Goal: Navigation & Orientation: Find specific page/section

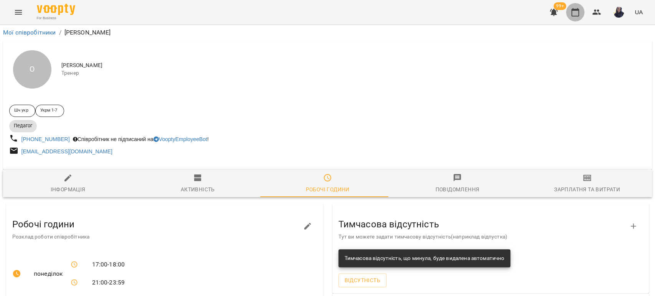
click at [574, 16] on icon "button" at bounding box center [575, 12] width 8 height 8
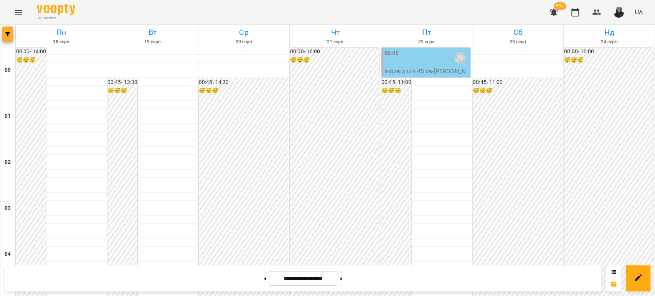
click at [9, 36] on icon "button" at bounding box center [7, 34] width 5 height 5
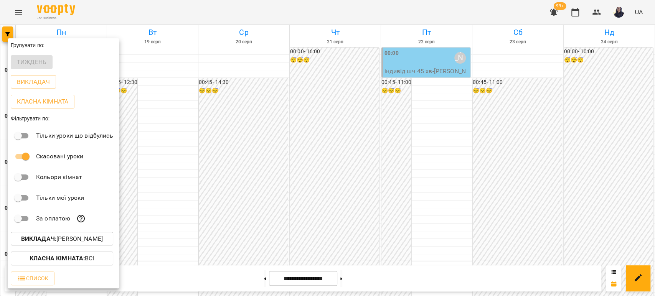
click at [81, 239] on p "Викладач : Зверєва Анастасія" at bounding box center [62, 238] width 82 height 9
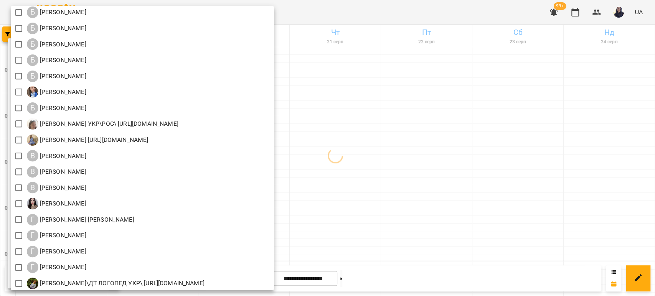
scroll to position [128, 0]
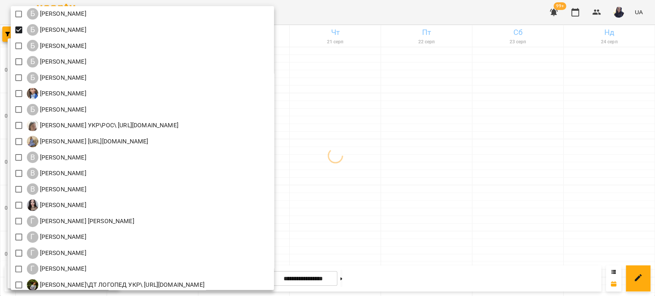
click at [423, 13] on div at bounding box center [327, 148] width 655 height 296
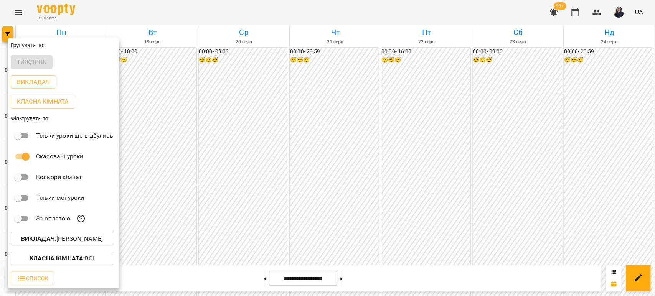
click at [422, 10] on div at bounding box center [327, 148] width 655 height 296
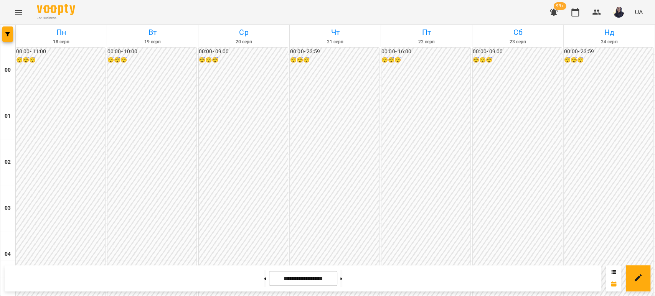
scroll to position [890, 0]
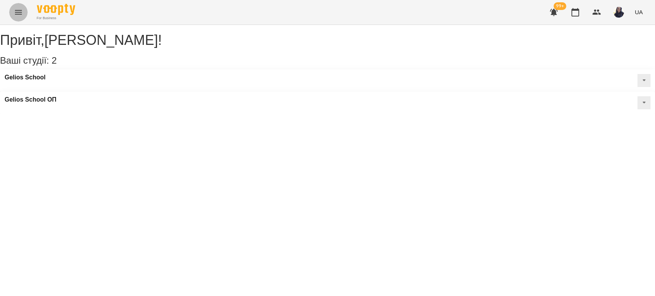
click at [21, 18] on button "Menu" at bounding box center [18, 12] width 18 height 18
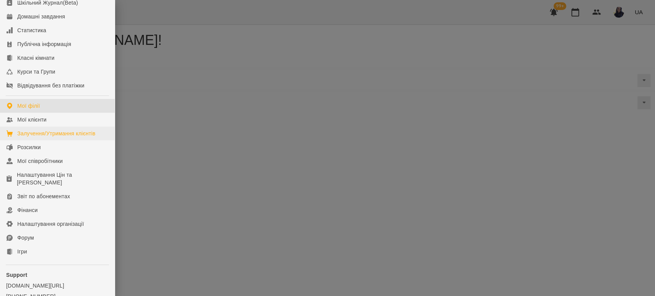
scroll to position [113, 0]
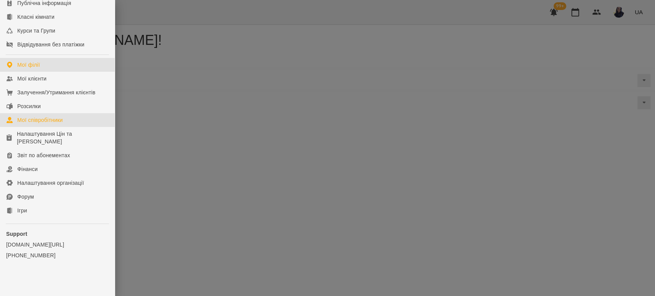
click at [55, 117] on div "Мої співробітники" at bounding box center [40, 120] width 46 height 8
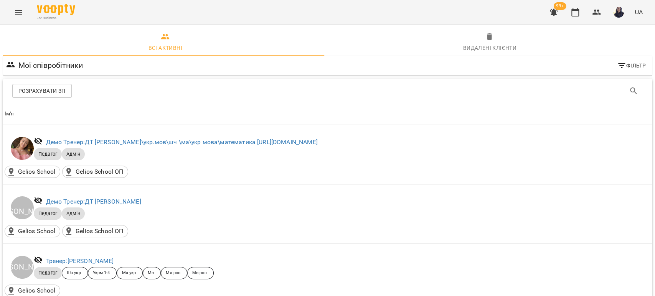
click at [21, 15] on icon "Menu" at bounding box center [18, 12] width 9 height 9
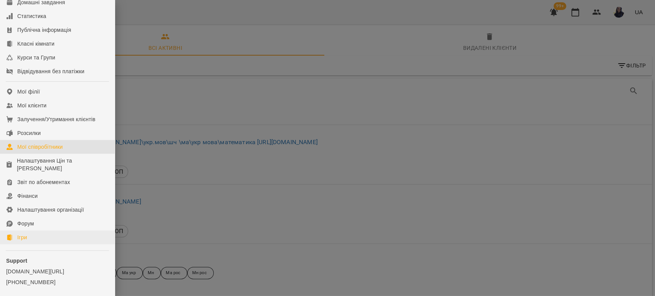
scroll to position [113, 0]
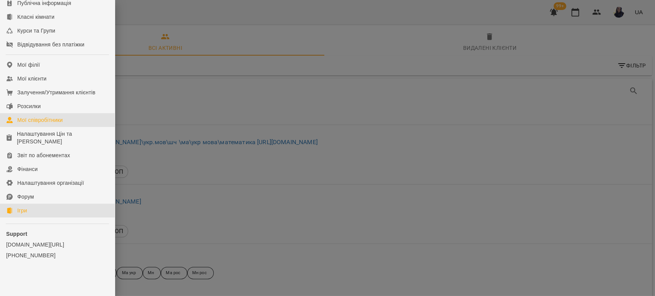
click at [28, 208] on link "Ігри" at bounding box center [57, 211] width 115 height 14
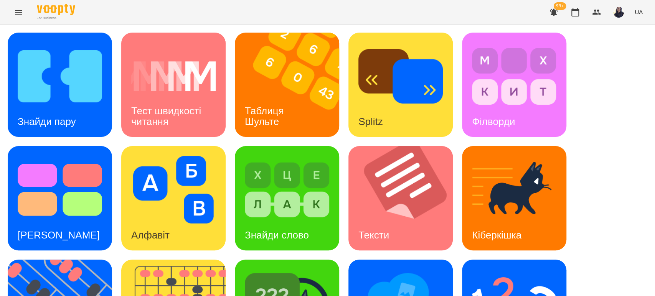
scroll to position [43, 0]
